Goal: Find specific page/section

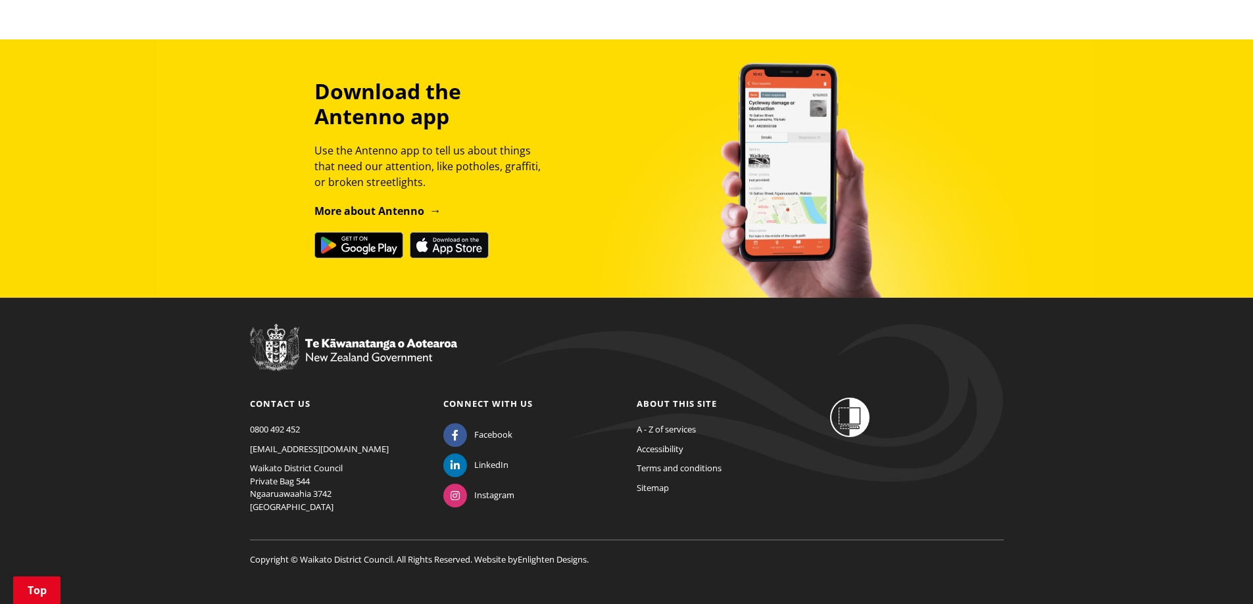
scroll to position [1539, 0]
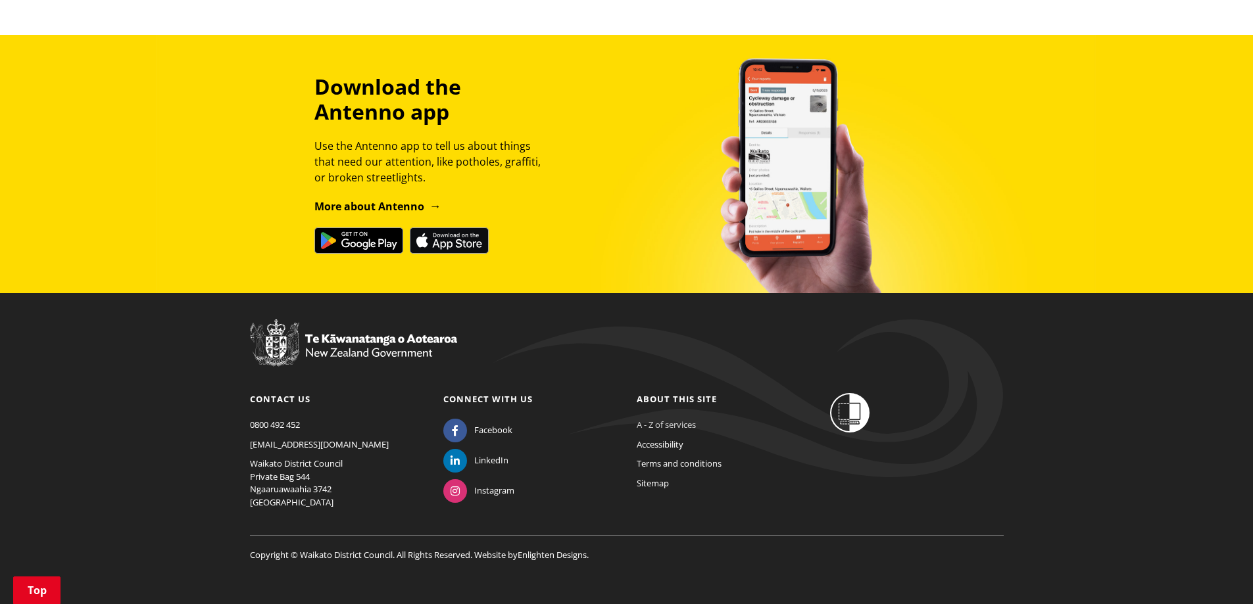
click at [679, 419] on link "A - Z of services" at bounding box center [666, 425] width 59 height 12
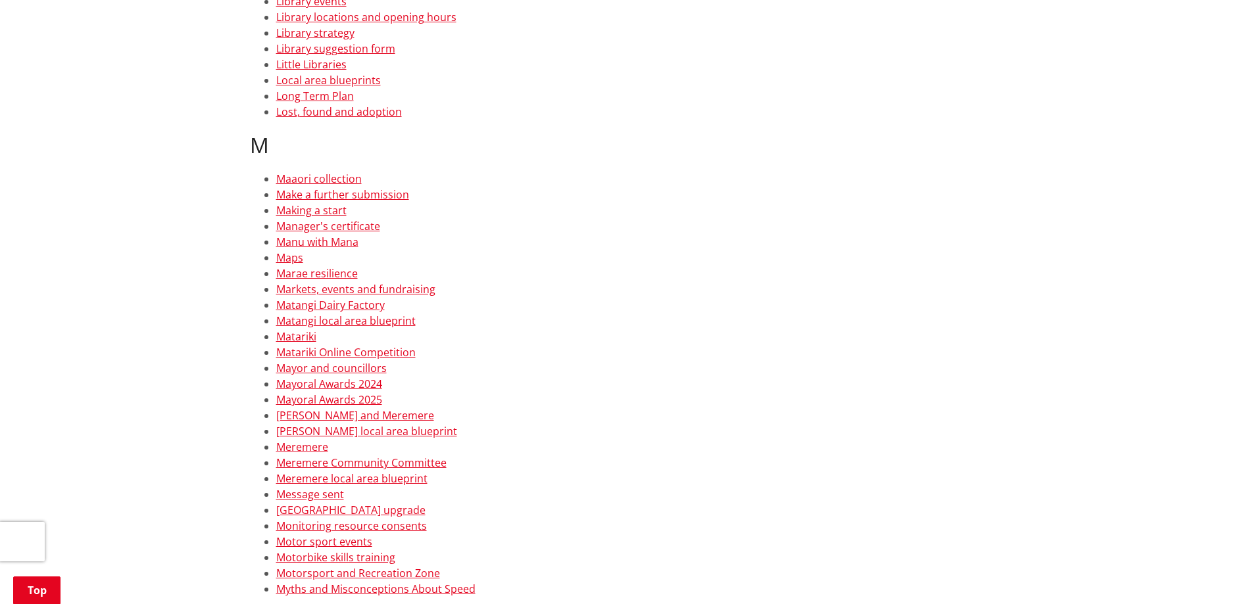
scroll to position [4867, 0]
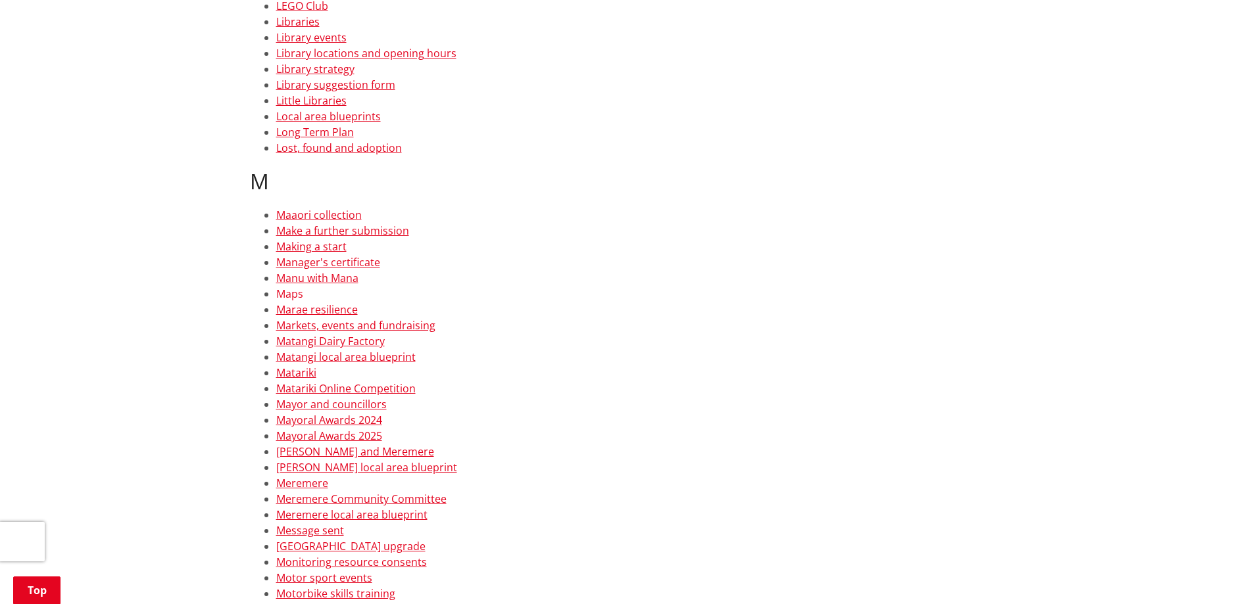
click at [287, 293] on link "Maps" at bounding box center [289, 294] width 27 height 14
click at [291, 292] on link "Maps" at bounding box center [289, 294] width 27 height 14
